Goal: Transaction & Acquisition: Download file/media

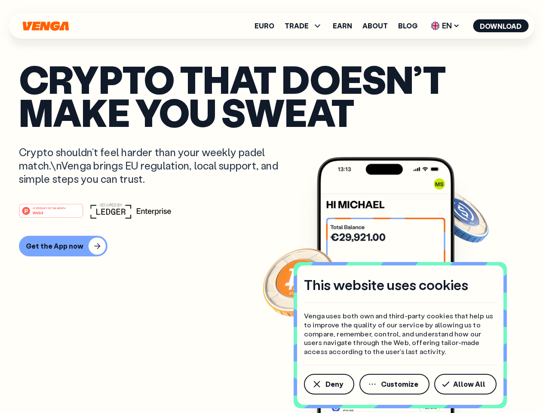
click at [271, 206] on div "#1 PRODUCT OF THE MONTH Web3" at bounding box center [271, 210] width 505 height 15
click at [329, 384] on span "Deny" at bounding box center [335, 384] width 18 height 7
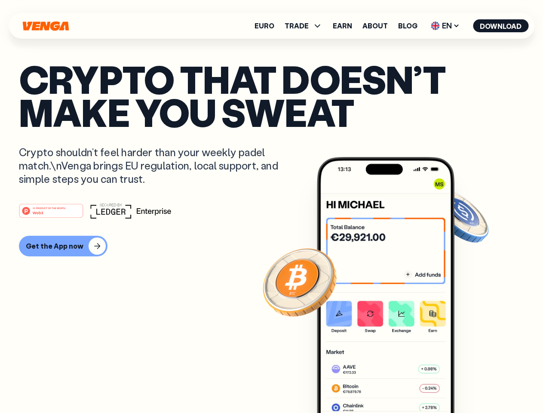
click at [395, 384] on img at bounding box center [386, 301] width 138 height 288
click at [467, 384] on article "Crypto that doesn’t make you sweat Crypto shouldn’t feel harder than your weekl…" at bounding box center [271, 223] width 505 height 323
click at [306, 26] on span "TRADE" at bounding box center [297, 25] width 24 height 7
click at [446, 26] on span "EN" at bounding box center [445, 26] width 35 height 14
click at [501, 26] on button "Download" at bounding box center [500, 25] width 55 height 13
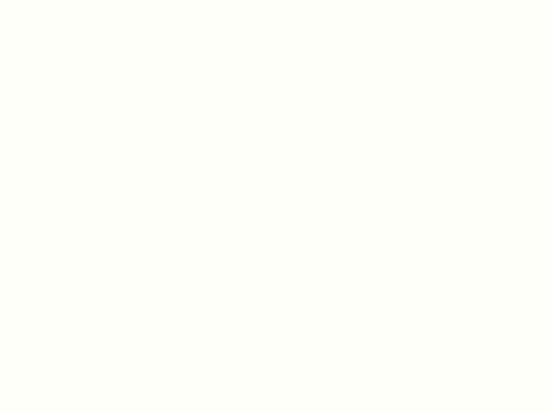
click at [62, 0] on html "This website uses cookies Venga uses both own and third-party cookies that help…" at bounding box center [275, 0] width 551 height 0
click at [52, 0] on html "This website uses cookies Venga uses both own and third-party cookies that help…" at bounding box center [275, 0] width 551 height 0
